Goal: Information Seeking & Learning: Learn about a topic

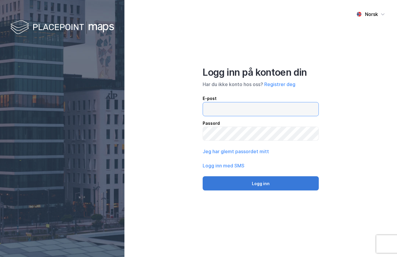
type input "[EMAIL_ADDRESS][DOMAIN_NAME]"
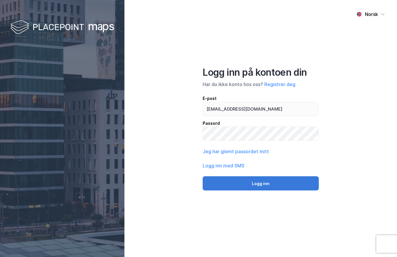
drag, startPoint x: 272, startPoint y: 185, endPoint x: 271, endPoint y: 182, distance: 3.0
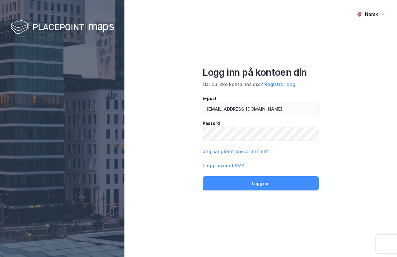
click at [272, 185] on button "Logg inn" at bounding box center [260, 183] width 116 height 14
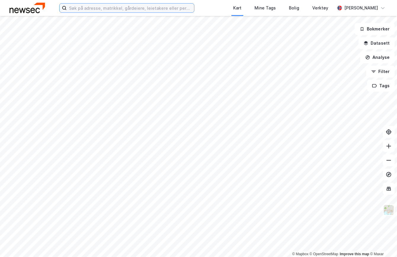
click at [73, 7] on input at bounding box center [130, 8] width 127 height 9
click at [134, 5] on input "[PERSON_NAME] [STREET_ADDRESS]" at bounding box center [127, 8] width 120 height 9
click at [132, 7] on input "[PERSON_NAME] [STREET_ADDRESS]" at bounding box center [127, 8] width 120 height 9
type input "[PERSON_NAME] [STREET_ADDRESS]"
click at [132, 6] on input "[PERSON_NAME] [STREET_ADDRESS]" at bounding box center [127, 8] width 120 height 9
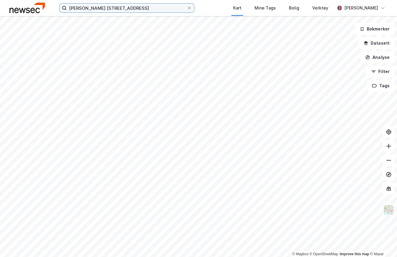
click at [136, 11] on input "[PERSON_NAME] [STREET_ADDRESS]" at bounding box center [127, 8] width 120 height 9
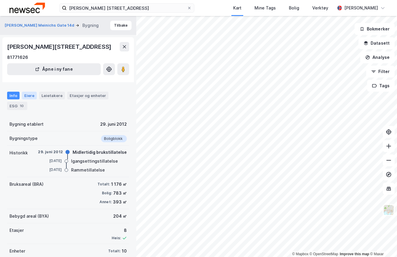
click at [30, 99] on div "Eiere" at bounding box center [29, 96] width 15 height 8
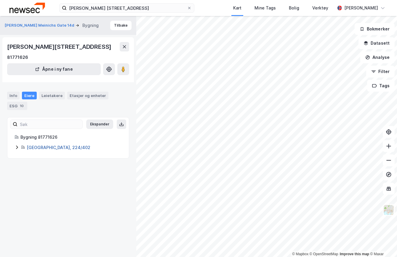
click at [41, 150] on link "[GEOGRAPHIC_DATA], 224/402" at bounding box center [59, 147] width 64 height 5
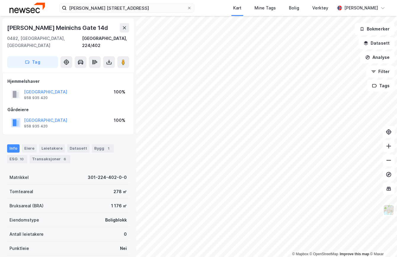
scroll to position [0, 0]
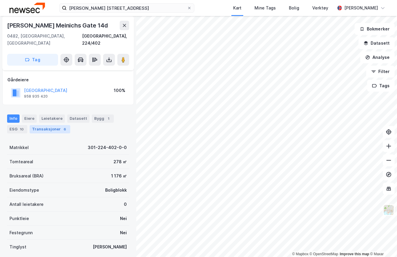
click at [51, 125] on div "Transaksjoner 6" at bounding box center [50, 129] width 41 height 8
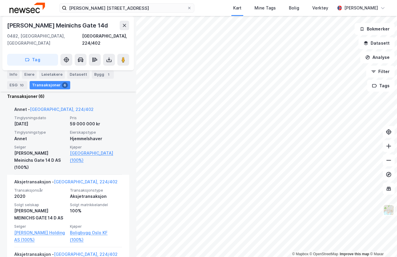
scroll to position [178, 0]
